Goal: Information Seeking & Learning: Find specific fact

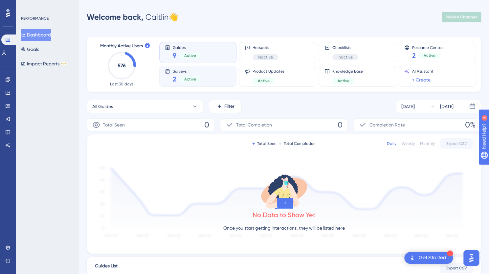
click at [193, 78] on span "Active" at bounding box center [190, 78] width 12 height 5
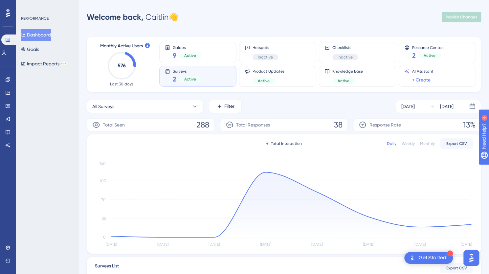
scroll to position [97, 0]
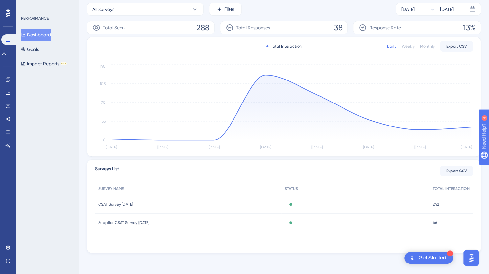
click at [384, 200] on div "Active" at bounding box center [355, 204] width 148 height 18
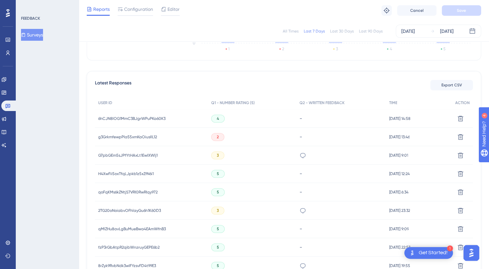
scroll to position [156, 0]
click at [388, 139] on span "[DATE] 13:46" at bounding box center [398, 137] width 21 height 5
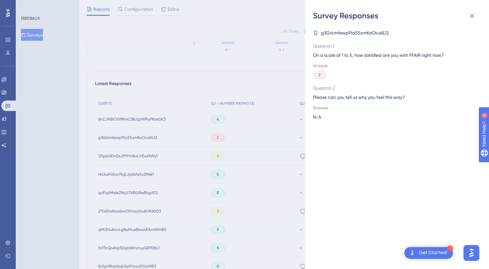
click at [394, 32] on div "g3GrkmfewpPIa55xmKaOiusIlL12" at bounding box center [394, 33] width 163 height 8
click at [313, 33] on icon at bounding box center [315, 32] width 5 height 5
click at [472, 17] on icon at bounding box center [472, 16] width 8 height 8
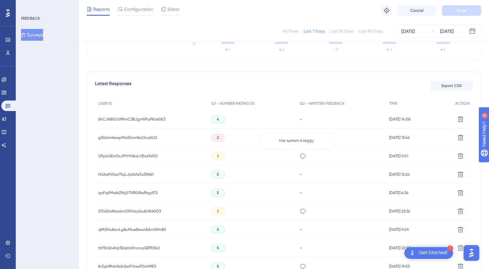
click at [299, 156] on icon at bounding box center [302, 156] width 7 height 7
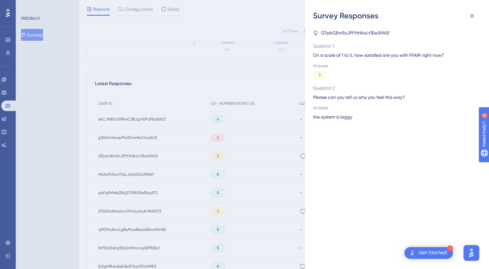
click at [275, 138] on div "Survey Responses G7pbGEm5sJPfYtHAxLt1EwIXWlj1 Question 1 On a scale of 1 to 5, …" at bounding box center [244, 134] width 489 height 269
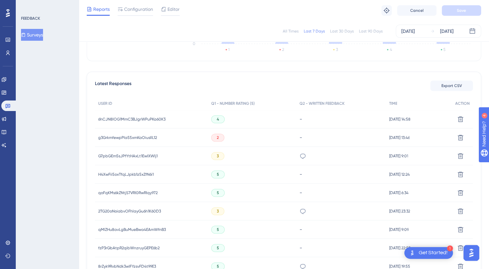
click at [217, 137] on span "2" at bounding box center [218, 137] width 2 height 5
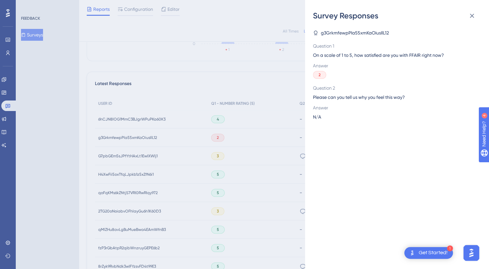
click at [167, 128] on div "Survey Responses g3GrkmfewpPIa55xmKaOiusIlL12 Question 1 On a scale of 1 to 5, …" at bounding box center [244, 134] width 489 height 269
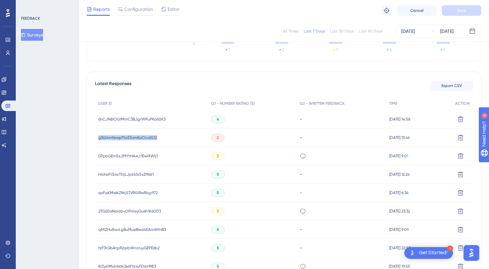
drag, startPoint x: 165, startPoint y: 137, endPoint x: 91, endPoint y: 135, distance: 74.5
copy span "g3GrkmfewpPIa55xmKaOiusIlL12"
click at [7, 53] on icon at bounding box center [7, 52] width 5 height 5
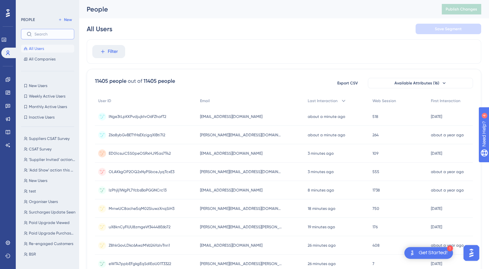
click at [52, 34] on input "text" at bounding box center [51, 34] width 34 height 5
paste input "g3GrkmfewpPIa55xmKaOiusIlL12"
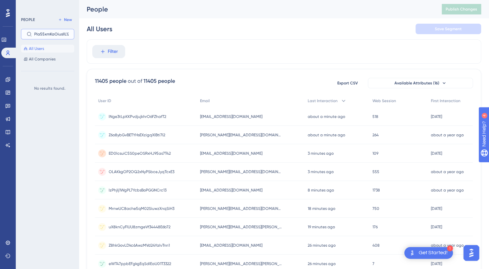
type input "g3GrkmfewpPIa55xmKaOiusIlL12"
drag, startPoint x: 71, startPoint y: 35, endPoint x: 7, endPoint y: 34, distance: 63.3
click at [79, 34] on div "Performance Users Engagement Widgets Feedback Product Updates Knowledge Base AI…" at bounding box center [284, 257] width 410 height 514
click at [70, 32] on label "g3GrkmfewpPIa55xmKaOiusIlL12" at bounding box center [47, 34] width 53 height 10
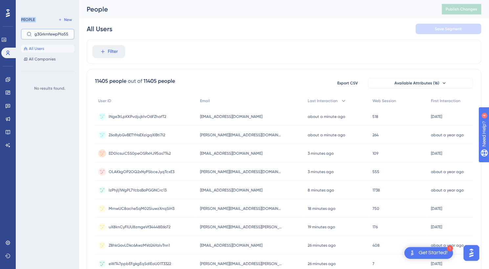
click at [69, 32] on input "g3GrkmfewpPIa55xmKaOiusIlL12" at bounding box center [51, 34] width 34 height 5
drag, startPoint x: 70, startPoint y: 32, endPoint x: 24, endPoint y: 33, distance: 45.6
click at [24, 33] on label "g3GrkmfewpPIa55xmKaOiusIlL12" at bounding box center [47, 34] width 53 height 10
click at [6, 42] on icon at bounding box center [4, 40] width 4 height 4
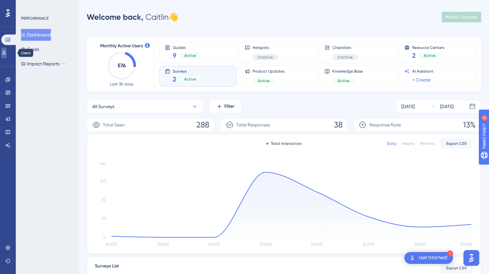
click at [7, 54] on icon at bounding box center [3, 52] width 5 height 5
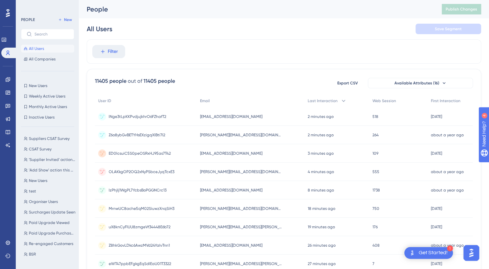
click at [41, 49] on span "All Users" at bounding box center [36, 48] width 15 height 5
click at [109, 53] on span "Filter" at bounding box center [113, 52] width 10 height 8
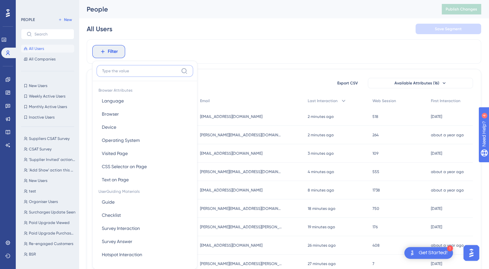
scroll to position [31, 0]
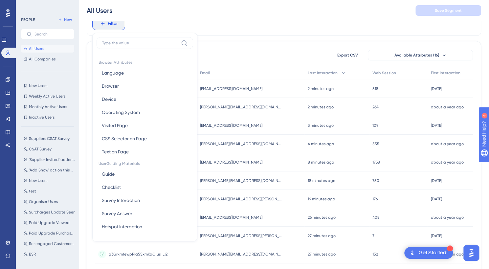
click at [225, 38] on div "Filter Browser Attributes Language Language Browser Browser Device Device Opera…" at bounding box center [284, 243] width 394 height 465
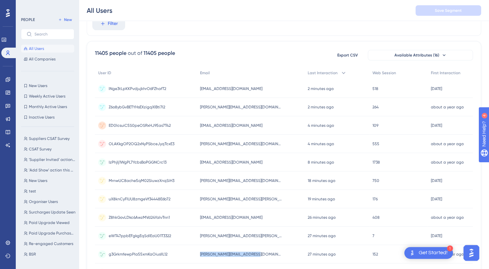
drag, startPoint x: 261, startPoint y: 254, endPoint x: 192, endPoint y: 252, distance: 69.9
click at [0, 0] on div "g3GrkmfewpPIa55xmKaOiusIlL12 g3GrkmfewpPIa55xmKaOiusIlL12 [PERSON_NAME][EMAIL_A…" at bounding box center [0, 0] width 0 height 0
copy div "g3GrkmfewpPIa55xmKaOiusIlL12 [PERSON_NAME][EMAIL_ADDRESS][DOMAIN_NAME]"
